Goal: Find specific page/section: Find specific page/section

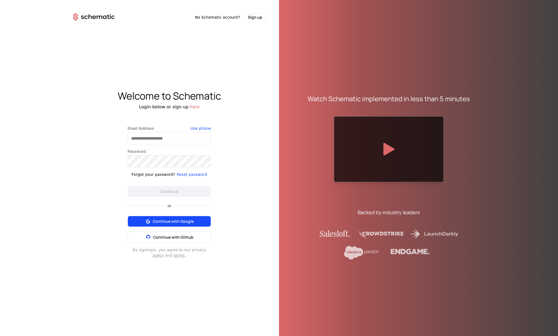
click at [168, 216] on button "Continue with Google" at bounding box center [169, 221] width 83 height 11
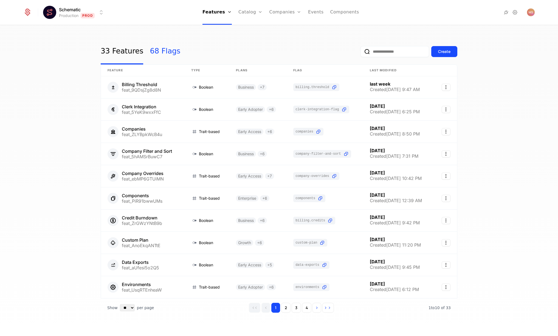
click at [168, 49] on link "68 Flags" at bounding box center [165, 52] width 30 height 26
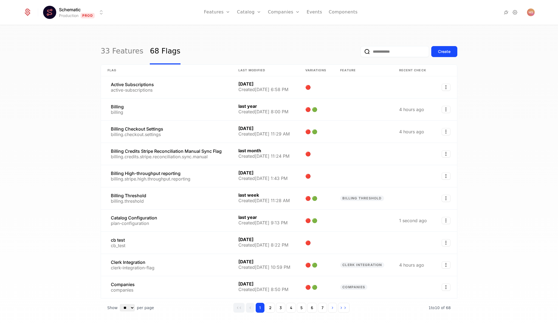
click at [52, 10] on html "Schematic Production Prod Features Features Flags Catalog Plans Add Ons Credits…" at bounding box center [279, 168] width 558 height 336
click at [303, 36] on html "Schematic Production Prod Features Features Flags Catalog Plans Add Ons Credits…" at bounding box center [279, 168] width 558 height 336
click at [409, 53] on input "email" at bounding box center [394, 51] width 69 height 11
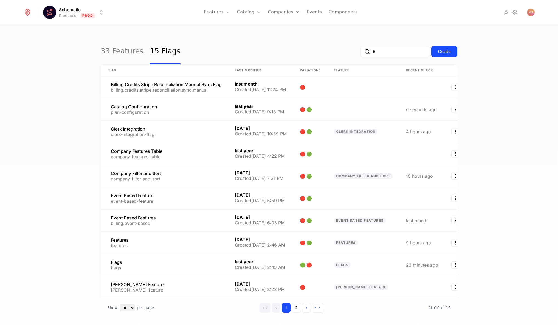
type input "**"
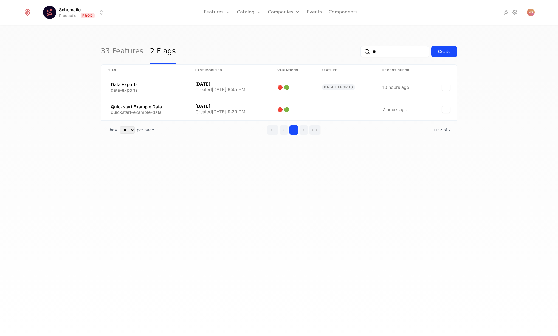
type input "*"
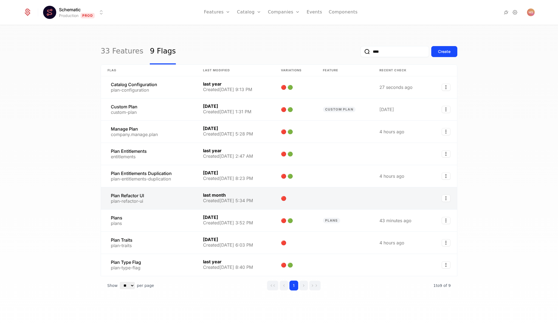
type input "****"
click at [191, 203] on link at bounding box center [148, 198] width 95 height 22
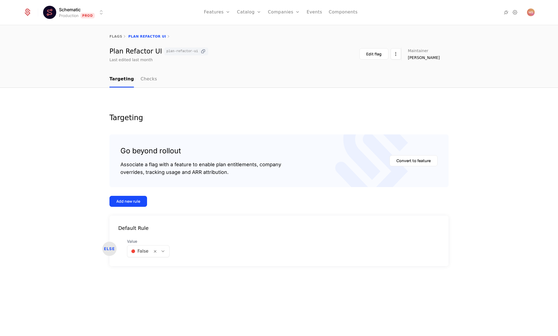
click at [200, 52] on icon at bounding box center [203, 52] width 6 height 6
click at [472, 115] on div "Targeting Go beyond rollout Associate a flag with a feature to enable plan enti…" at bounding box center [279, 212] width 558 height 249
